Goal: Transaction & Acquisition: Purchase product/service

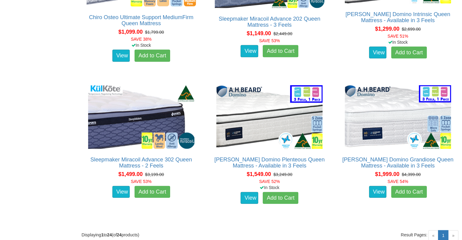
scroll to position [1354, 0]
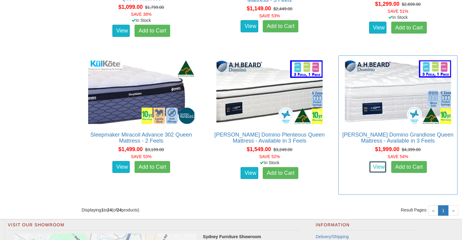
click at [382, 161] on link "View" at bounding box center [378, 167] width 18 height 12
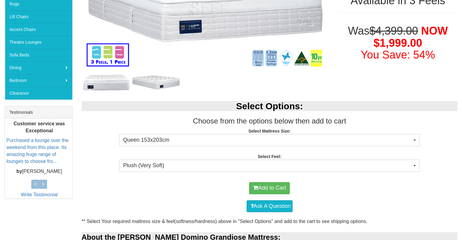
scroll to position [182, 0]
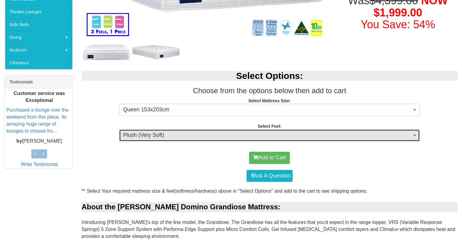
click at [285, 132] on span "Plush (Very Soft)" at bounding box center [267, 135] width 289 height 8
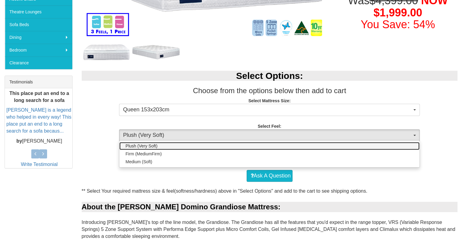
click at [161, 145] on link "Plush (Very Soft)" at bounding box center [269, 146] width 300 height 8
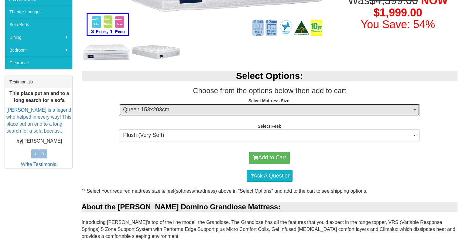
click at [178, 112] on span "Queen 153x203cm" at bounding box center [267, 110] width 289 height 8
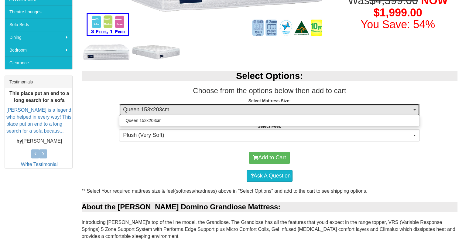
click at [186, 109] on span "Queen 153x203cm" at bounding box center [267, 110] width 289 height 8
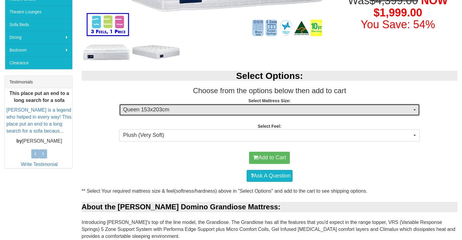
click at [415, 109] on span "button" at bounding box center [414, 109] width 2 height 1
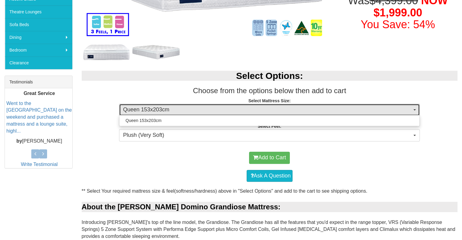
click at [415, 109] on span "button" at bounding box center [414, 109] width 2 height 1
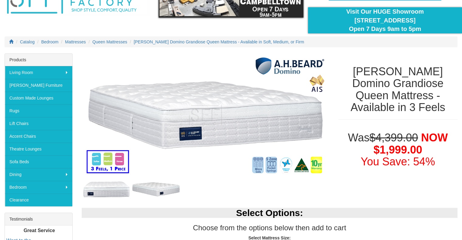
scroll to position [30, 0]
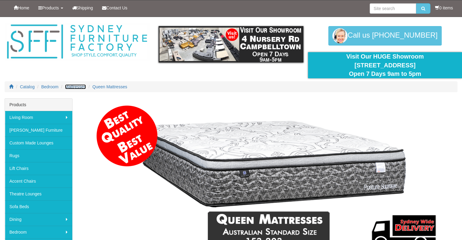
click at [80, 86] on span "Mattresses" at bounding box center [75, 86] width 21 height 5
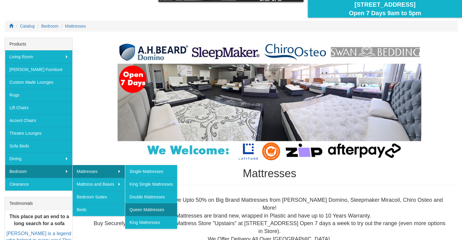
scroll to position [91, 0]
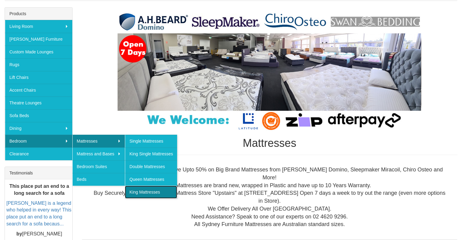
click at [149, 191] on link "King Mattresses" at bounding box center [151, 192] width 52 height 13
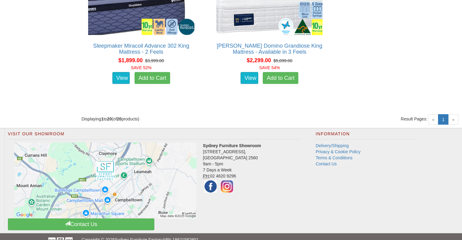
scroll to position [1194, 0]
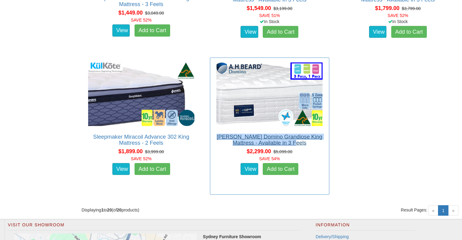
drag, startPoint x: 297, startPoint y: 133, endPoint x: 215, endPoint y: 130, distance: 82.0
click at [215, 134] on h2 "A.H Beard Domino Grandiose King Mattress - Available in 3 Feels" at bounding box center [269, 140] width 113 height 12
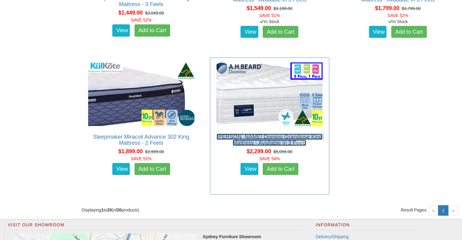
copy link "A.H Beard Domino Grandiose King Mattress - Available in 3 Feels"
